Goal: Task Accomplishment & Management: Use online tool/utility

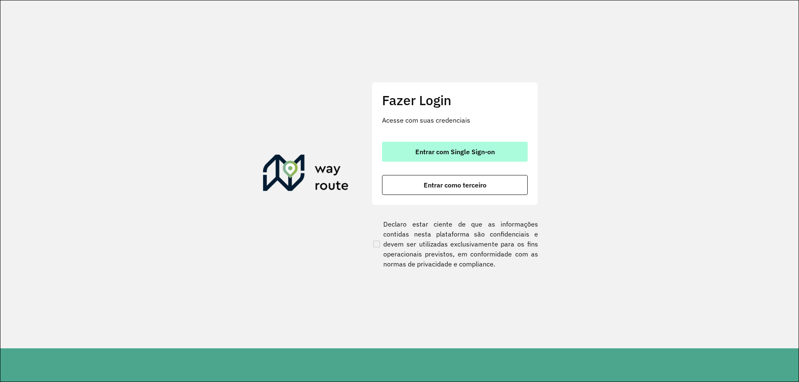
click at [488, 154] on span "Entrar com Single Sign-on" at bounding box center [454, 152] width 79 height 7
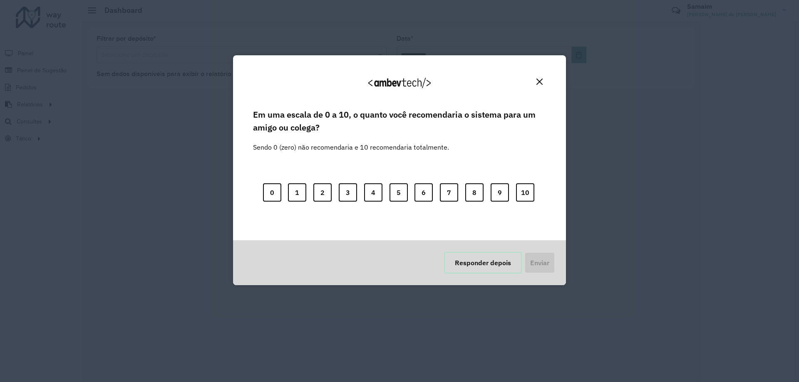
click at [469, 264] on button "Responder depois" at bounding box center [483, 263] width 78 height 22
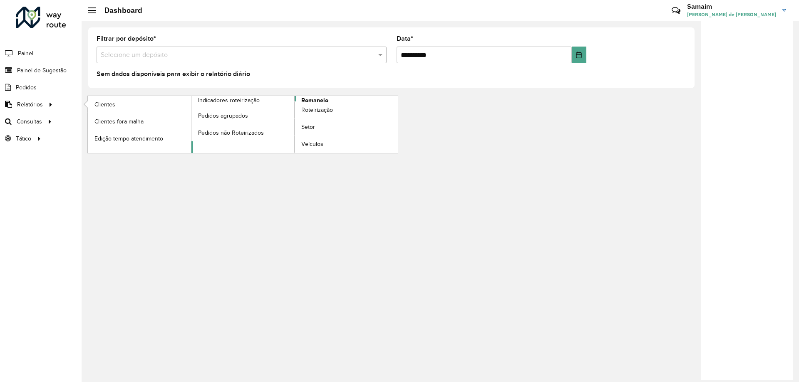
click at [318, 100] on span "Romaneio" at bounding box center [314, 100] width 27 height 9
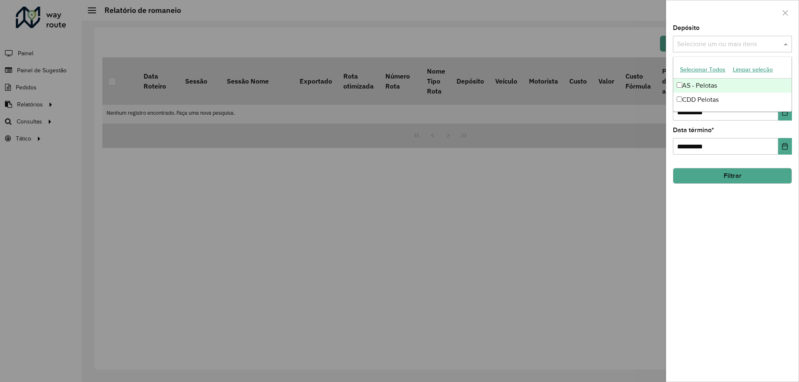
click at [700, 49] on input "text" at bounding box center [728, 45] width 107 height 10
click at [698, 69] on button "Selecionar Todos" at bounding box center [702, 69] width 53 height 13
click at [724, 15] on div at bounding box center [732, 12] width 132 height 25
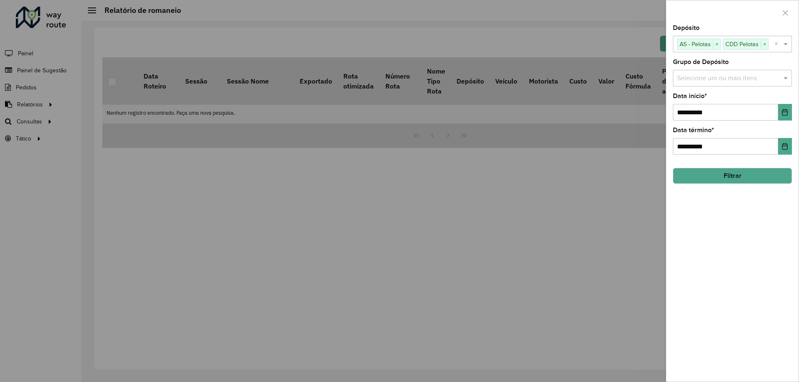
click at [702, 71] on div "Selecione um ou mais itens" at bounding box center [732, 78] width 119 height 17
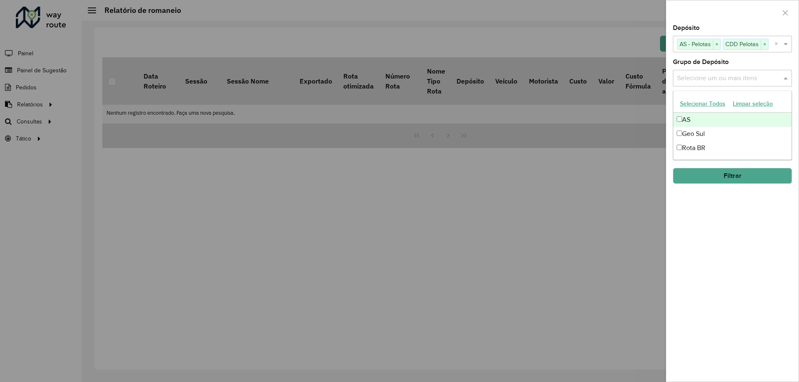
click at [702, 77] on input "text" at bounding box center [728, 79] width 107 height 10
click at [702, 103] on button "Selecionar Todos" at bounding box center [702, 103] width 53 height 13
click at [728, 64] on label "Grupo de Depósito" at bounding box center [701, 62] width 56 height 10
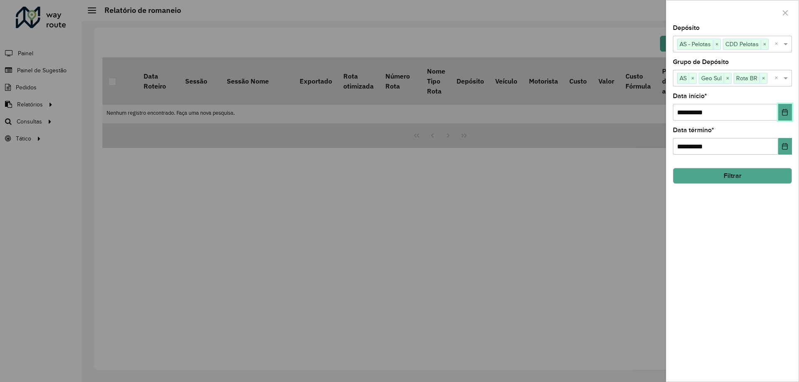
click at [782, 112] on icon "Choose Date" at bounding box center [784, 112] width 5 height 7
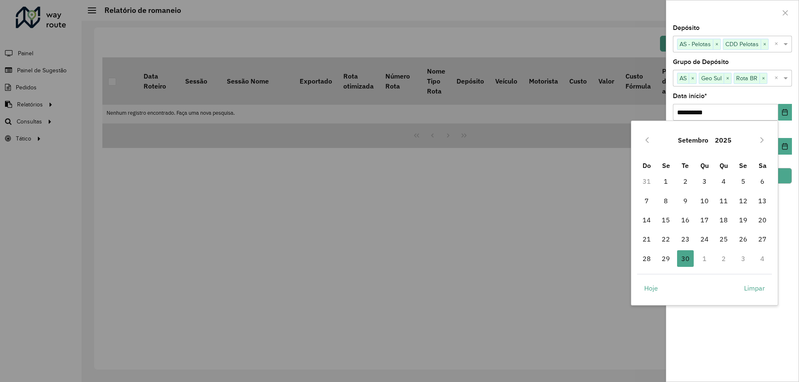
click at [703, 262] on td "1" at bounding box center [704, 258] width 19 height 19
click at [709, 256] on td "1" at bounding box center [704, 258] width 19 height 19
click at [762, 140] on icon "Next Month" at bounding box center [762, 140] width 7 height 7
click at [703, 182] on span "1" at bounding box center [704, 181] width 17 height 17
type input "**********"
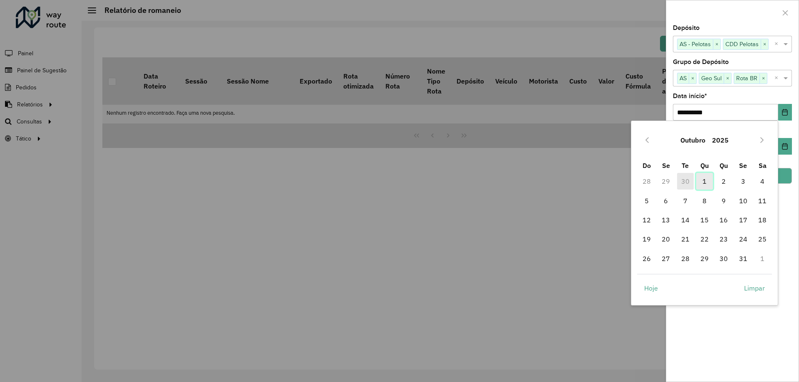
type input "**********"
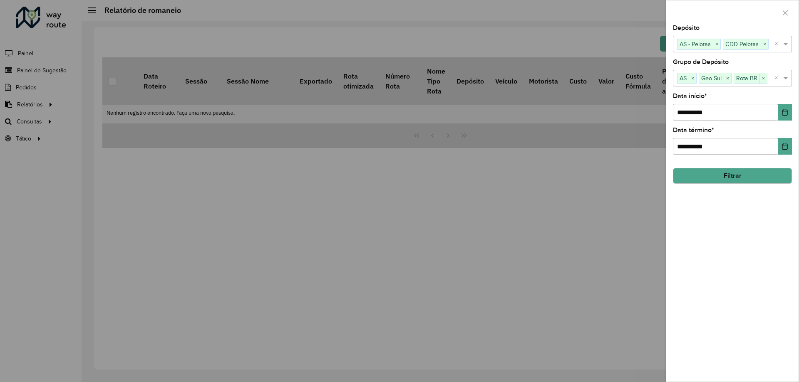
click at [724, 180] on button "Filtrar" at bounding box center [732, 176] width 119 height 16
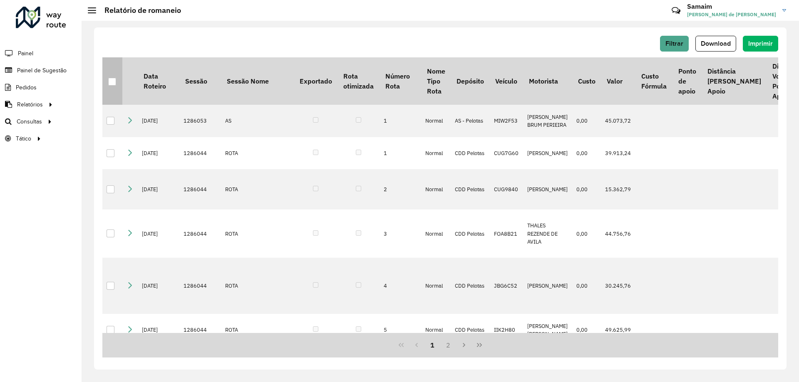
click at [114, 82] on div at bounding box center [112, 82] width 8 height 8
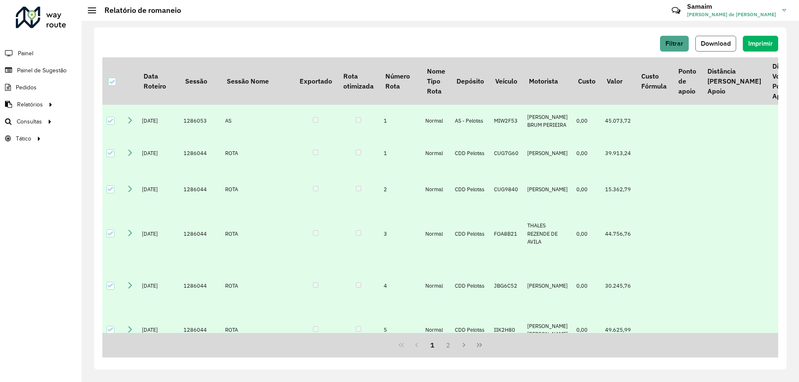
click at [721, 48] on button "Download" at bounding box center [715, 44] width 41 height 16
